Goal: Check status

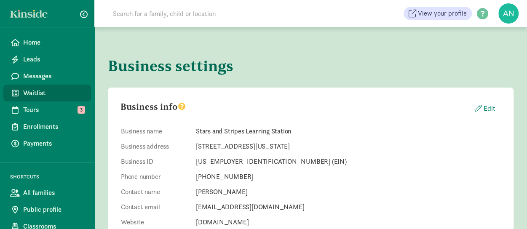
click at [38, 90] on span "Waitlist" at bounding box center [53, 93] width 61 height 10
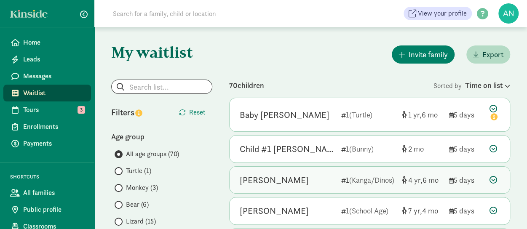
click at [315, 183] on div "Casey Terry" at bounding box center [287, 180] width 95 height 13
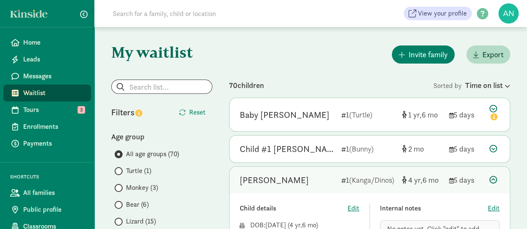
click at [494, 179] on icon at bounding box center [494, 180] width 8 height 8
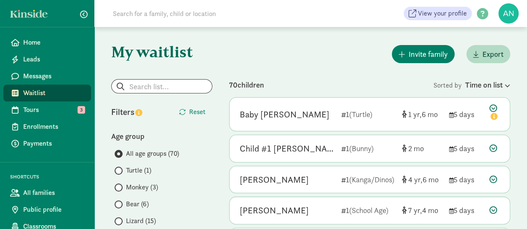
scroll to position [84, 0]
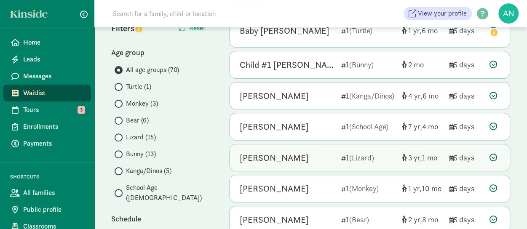
click at [319, 155] on div "[PERSON_NAME]" at bounding box center [287, 157] width 95 height 13
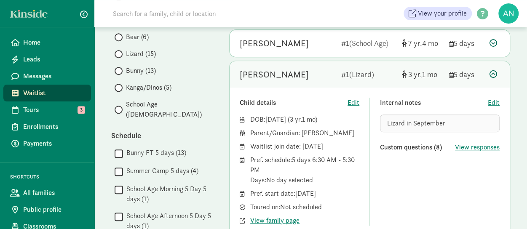
scroll to position [169, 0]
click at [475, 146] on span "View responses" at bounding box center [477, 147] width 45 height 10
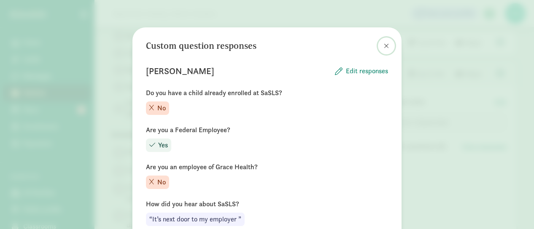
click at [384, 44] on span at bounding box center [386, 46] width 5 height 7
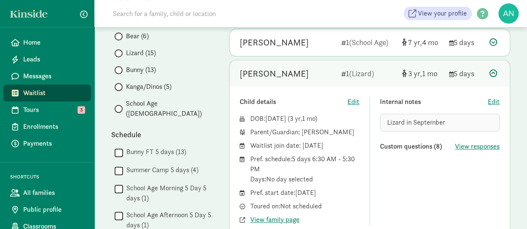
click at [493, 70] on icon at bounding box center [494, 74] width 8 height 8
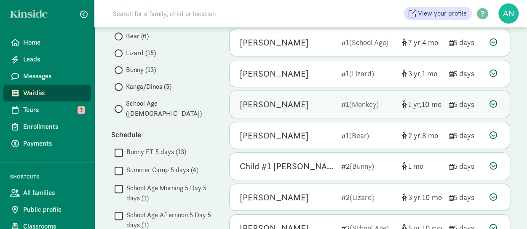
click at [332, 103] on div "[PERSON_NAME]" at bounding box center [287, 104] width 95 height 13
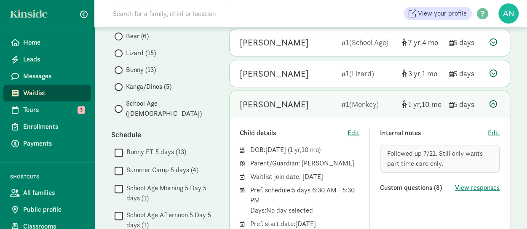
click at [494, 102] on icon at bounding box center [494, 104] width 8 height 8
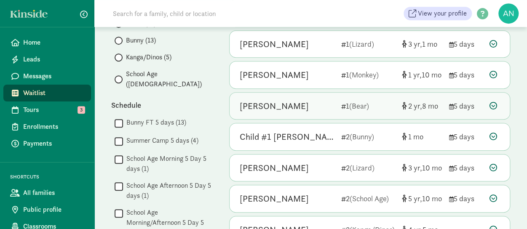
scroll to position [211, 0]
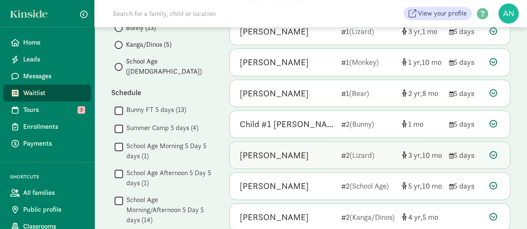
click at [302, 156] on div "[PERSON_NAME]" at bounding box center [274, 155] width 69 height 13
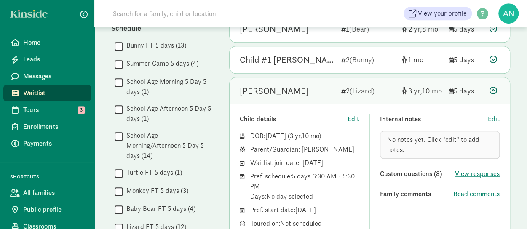
scroll to position [337, 0]
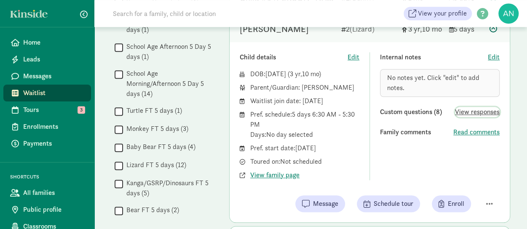
click at [481, 112] on span "View responses" at bounding box center [477, 112] width 45 height 10
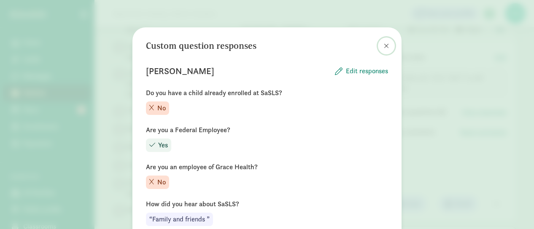
click at [385, 47] on button at bounding box center [386, 46] width 17 height 17
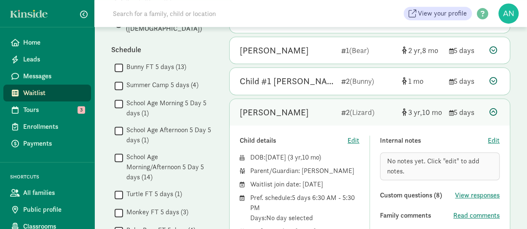
scroll to position [253, 0]
click at [495, 111] on icon at bounding box center [494, 113] width 8 height 8
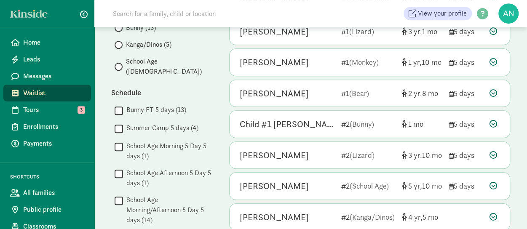
scroll to position [169, 0]
